Goal: Task Accomplishment & Management: Use online tool/utility

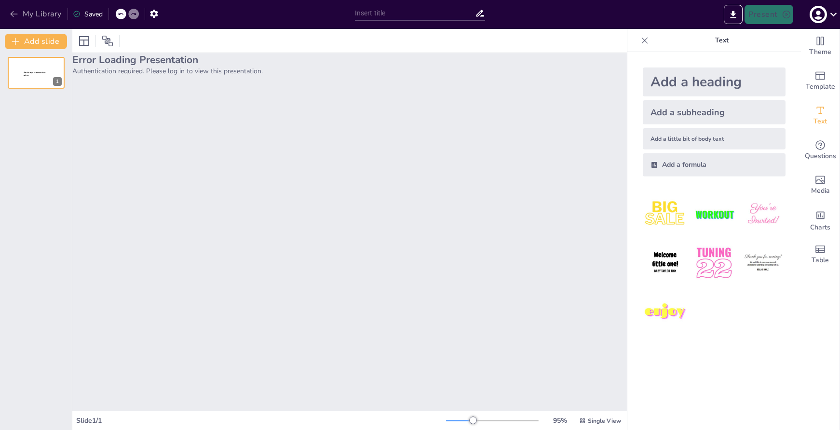
click at [12, 16] on icon "button" at bounding box center [14, 14] width 10 height 10
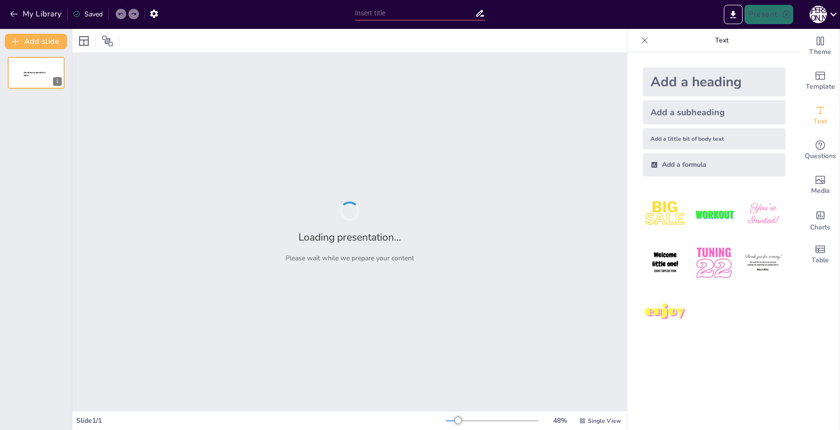
type input "Серебряный век: Культурные трансформации в [GEOGRAPHIC_DATA] конца XIX — начала…"
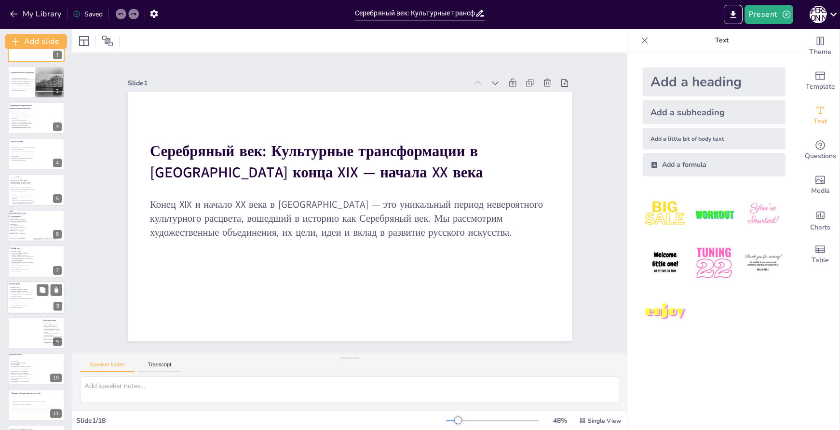
scroll to position [48, 0]
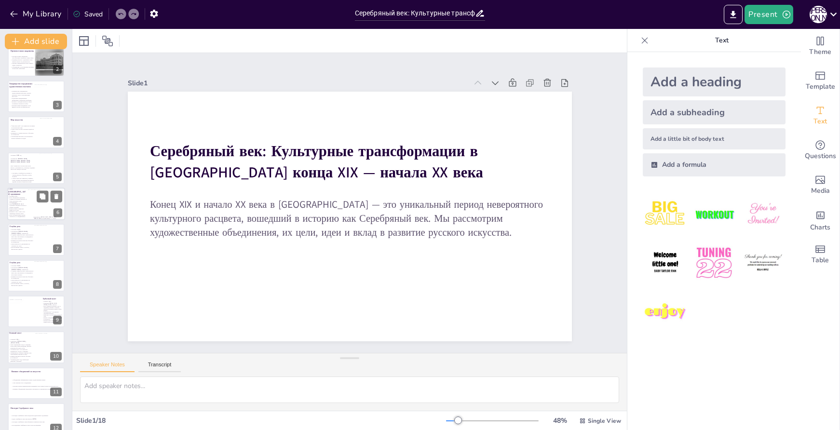
click at [21, 202] on p "Цель: Объединение художников, стоявших на позициях реализма, но более пластично…" at bounding box center [17, 200] width 19 height 6
type textarea "Это объединение стало важным шагом в развитии русского искусства, так как оно о…"
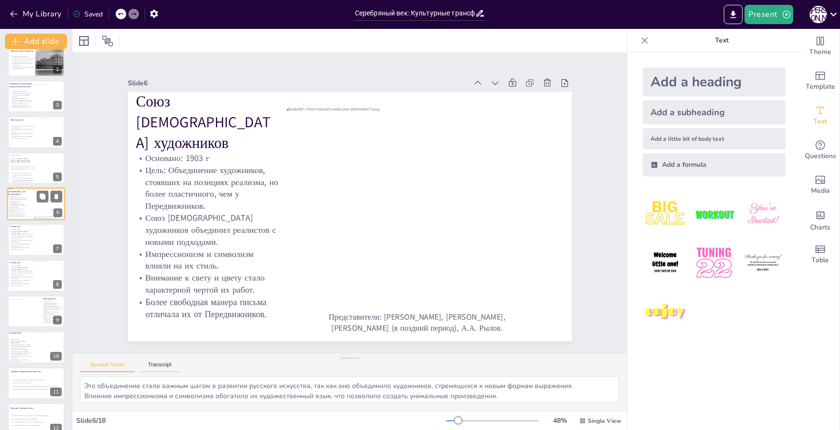
scroll to position [13, 0]
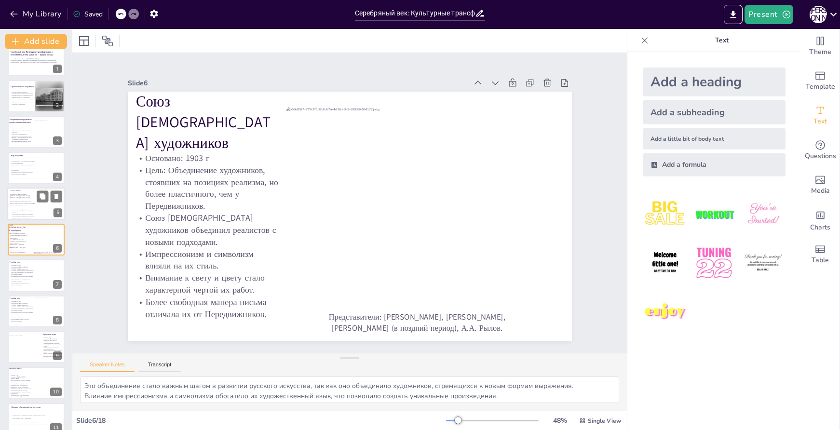
click at [13, 206] on div "Основано: 1898 год Основатели: С.П. Дягилев, А.Н. Бенуа, Л.С. Бакст, К.А. Сомов…" at bounding box center [23, 203] width 26 height 29
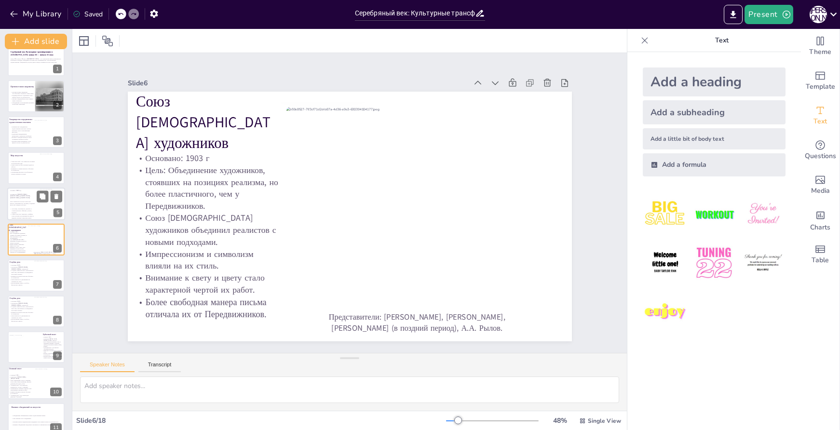
scroll to position [0, 0]
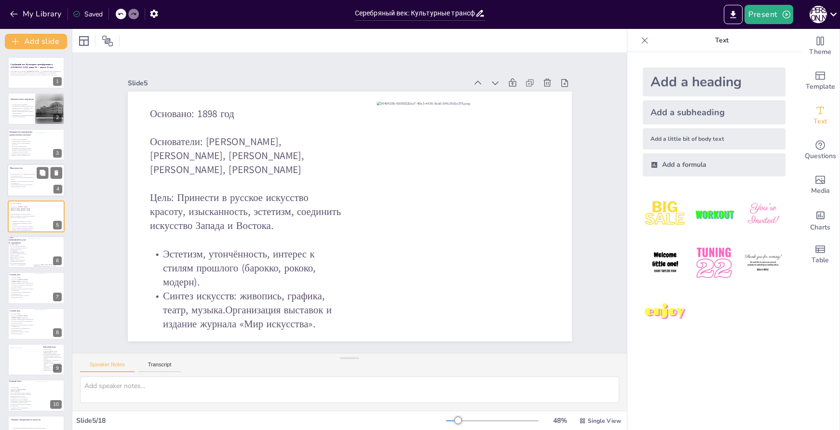
click at [21, 179] on p "Синтез искусств был ключевой идеей их работы." at bounding box center [22, 178] width 26 height 3
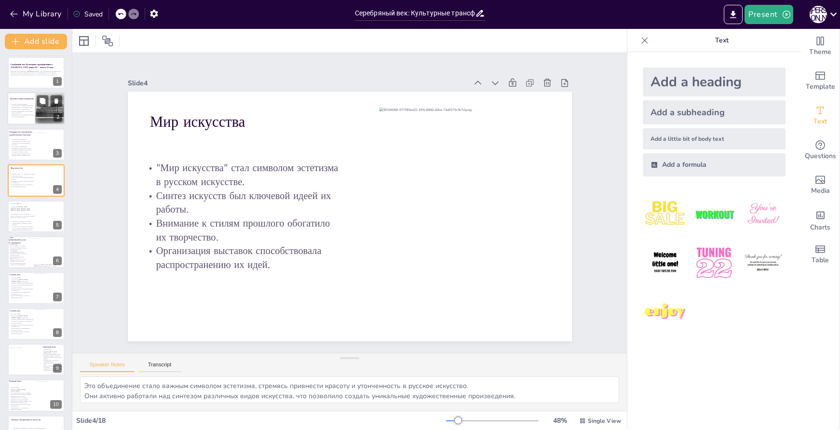
click at [12, 95] on div at bounding box center [36, 109] width 58 height 33
type textarea "Это противостояние стало важным этапом в развитии искусства, так как оно способ…"
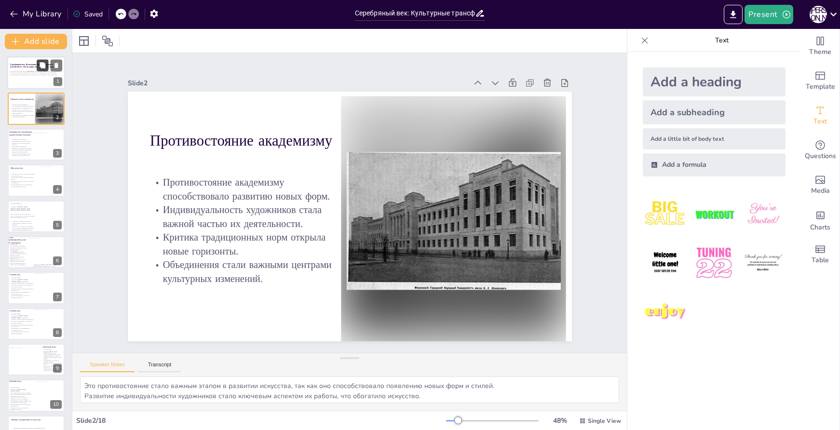
click at [41, 67] on icon at bounding box center [43, 65] width 6 height 6
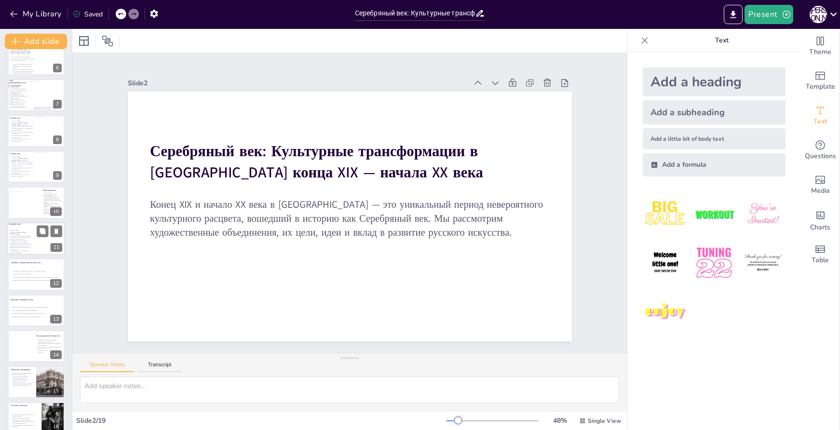
click at [22, 251] on p ""Ослиный хвост" стал основой для движения "Районизм"." at bounding box center [21, 251] width 24 height 3
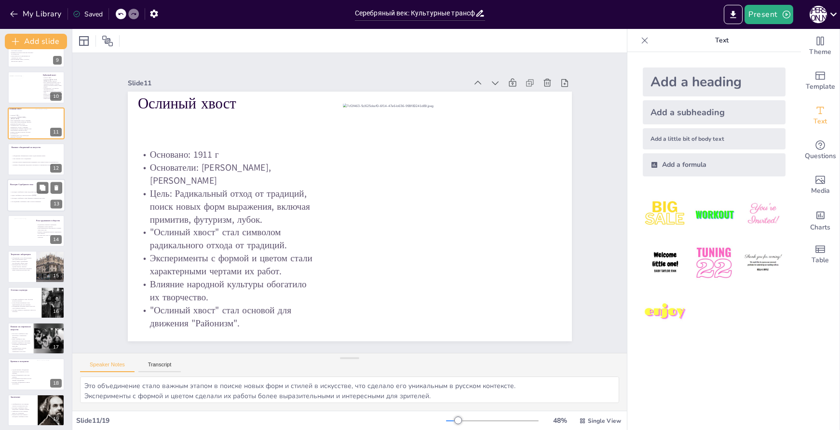
scroll to position [312, 0]
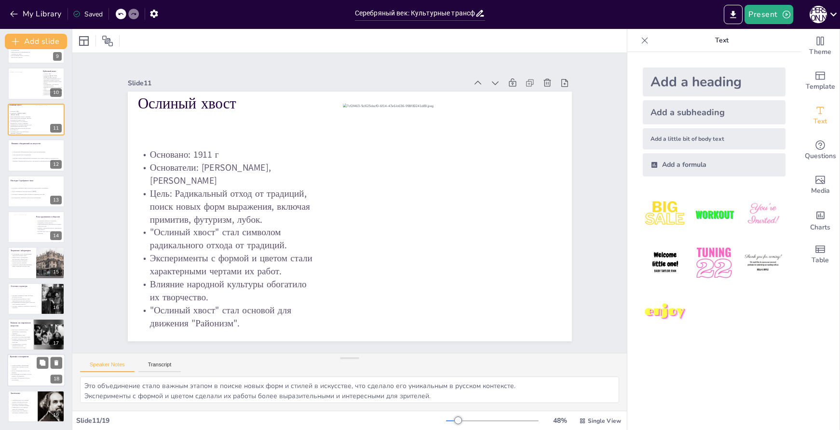
click at [15, 369] on p "Художественные объединения подвергались критике за свои подходы." at bounding box center [21, 366] width 22 height 5
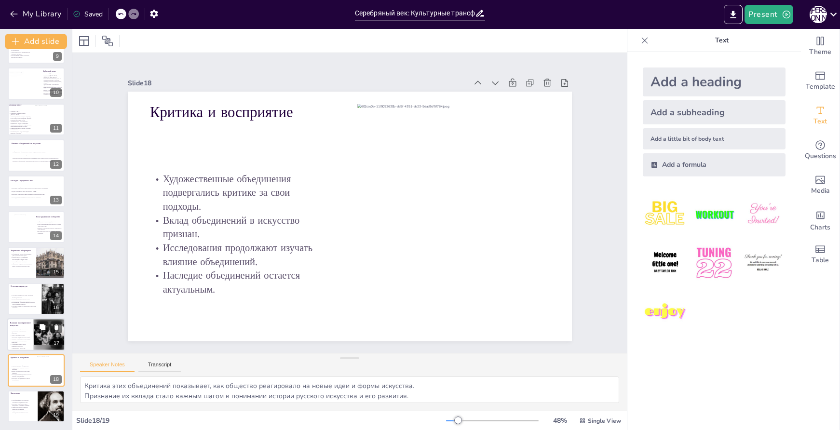
click at [22, 327] on div at bounding box center [36, 334] width 58 height 33
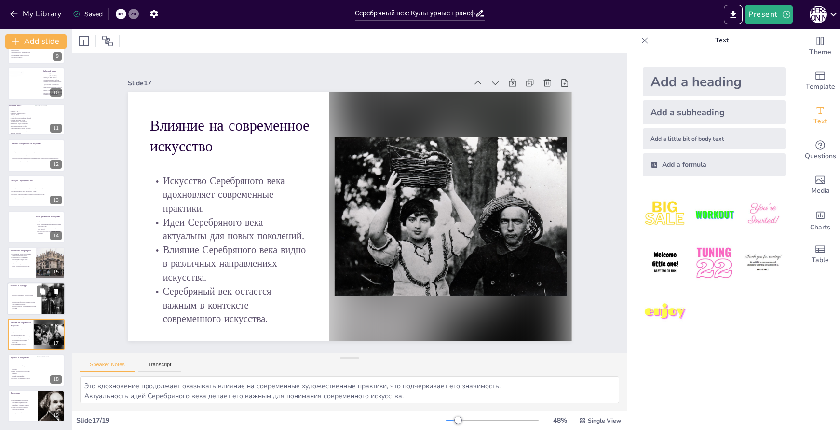
click at [25, 297] on p "Эстетика Серебряного века обогатила русскую культуру." at bounding box center [23, 296] width 26 height 3
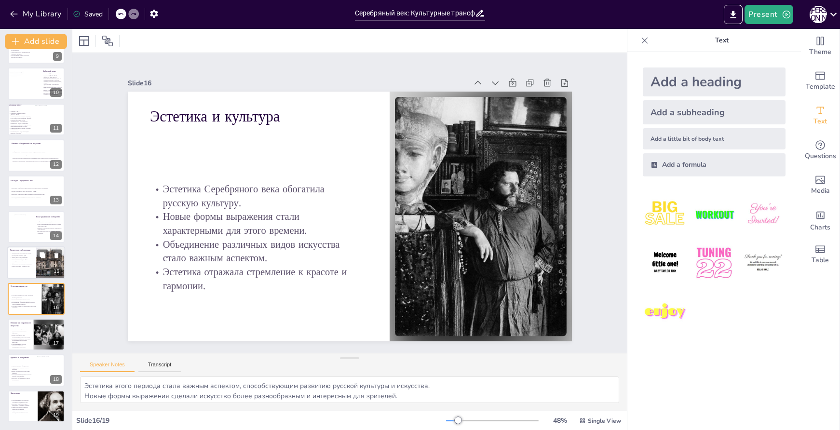
click at [22, 257] on p "Диалог между художниками способствовал обмену идей." at bounding box center [21, 257] width 23 height 3
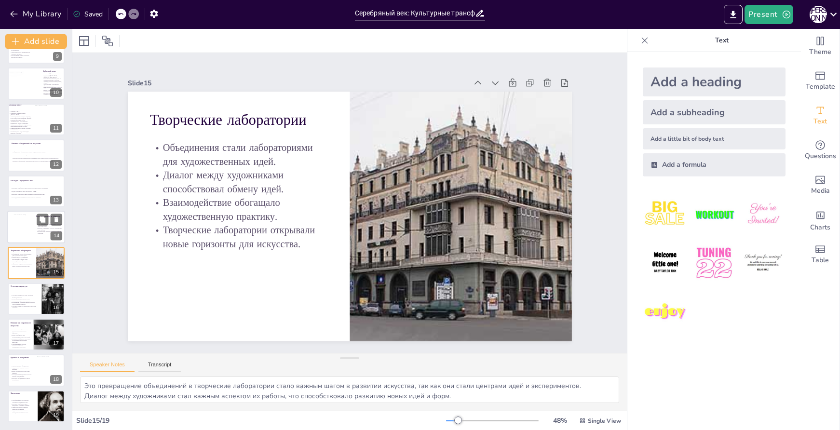
click at [20, 225] on div at bounding box center [21, 228] width 17 height 26
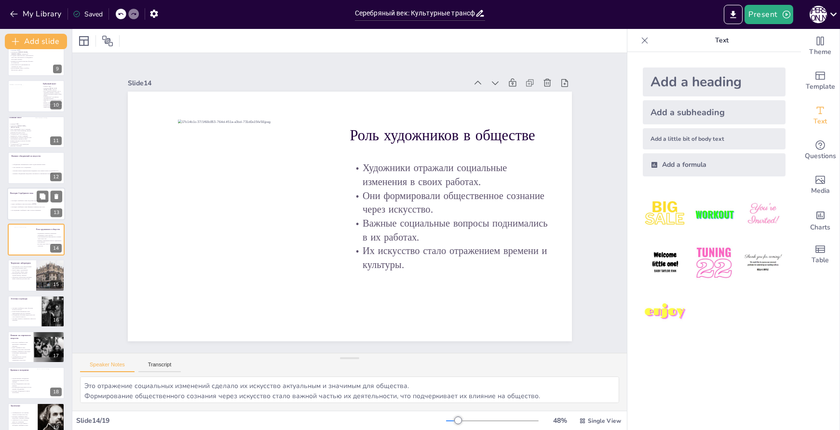
click at [27, 188] on div "Наследие Серебряного века Наследие Серебряного века продолжает вдохновлять худо…" at bounding box center [36, 204] width 58 height 33
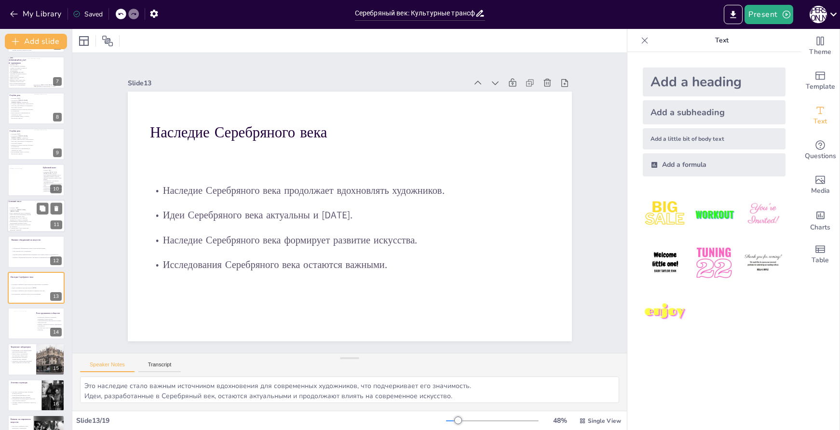
click at [32, 218] on p ""Ослиный хвост" стал символом радикального отхода от традиций." at bounding box center [21, 218] width 24 height 3
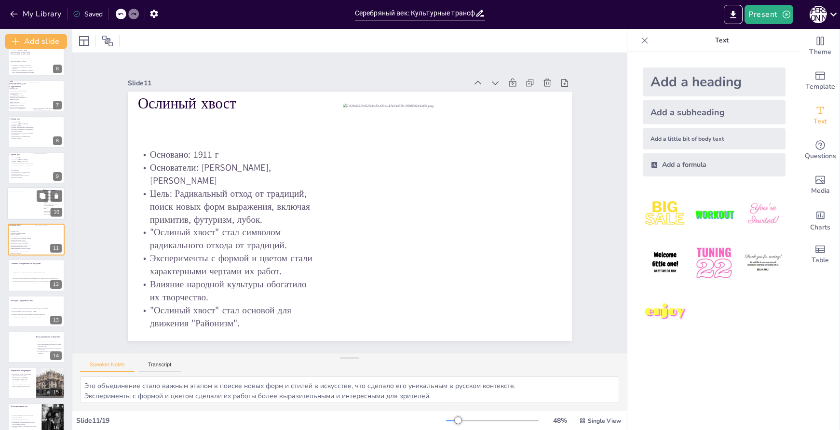
click at [32, 206] on div at bounding box center [25, 203] width 33 height 26
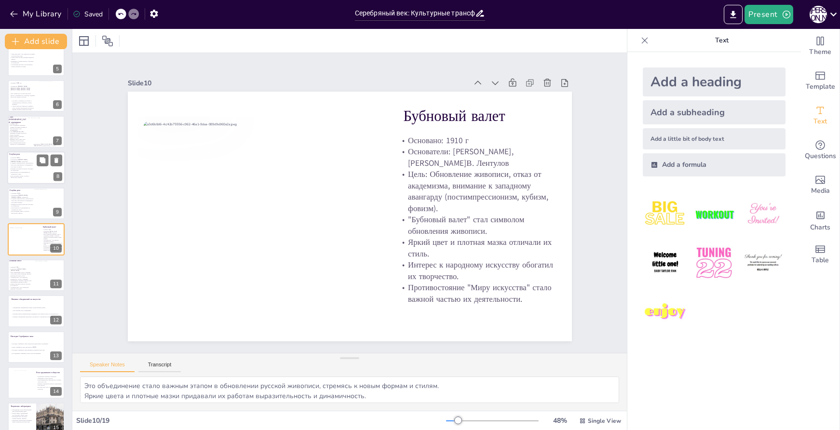
click at [17, 166] on p "Создание символистского, мистического искусства, наполненного сновидений и вост…" at bounding box center [21, 164] width 24 height 5
type textarea "Это объединение стало важным этапом в развитии символистского искусства, привно…"
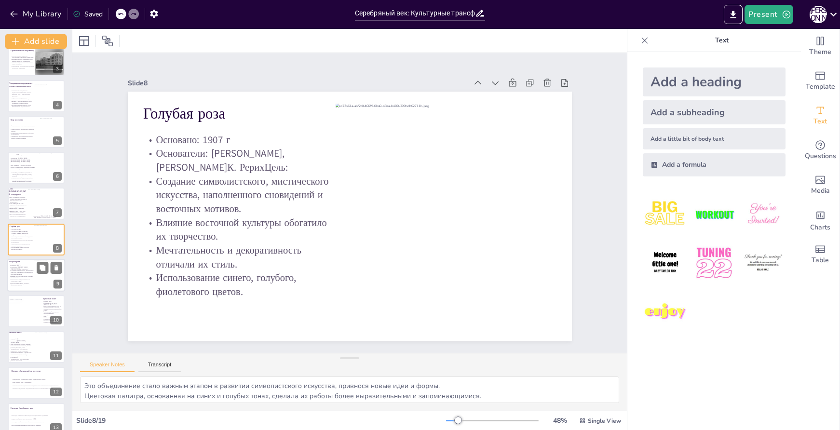
click at [27, 272] on p "Создание символистского, мистического искусства, наполненного сновидений и вост…" at bounding box center [21, 272] width 24 height 5
